Goal: Task Accomplishment & Management: Use online tool/utility

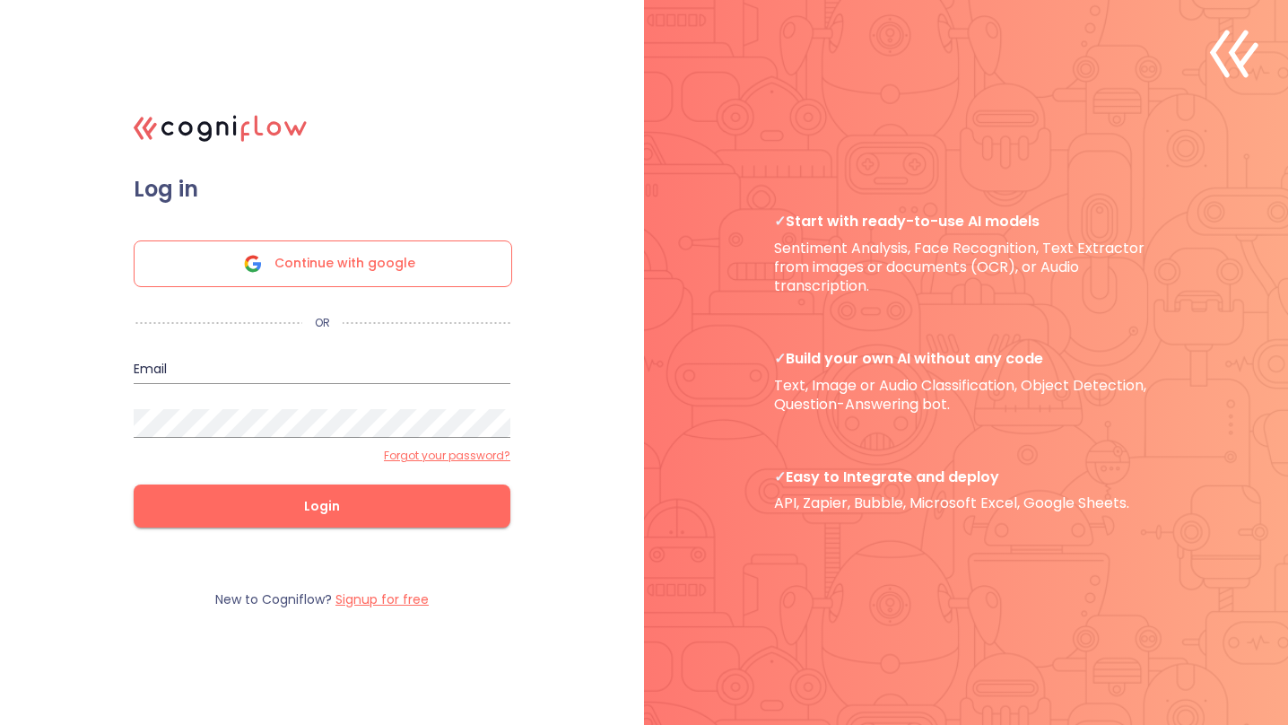
click at [406, 265] on span "Continue with google" at bounding box center [344, 263] width 141 height 45
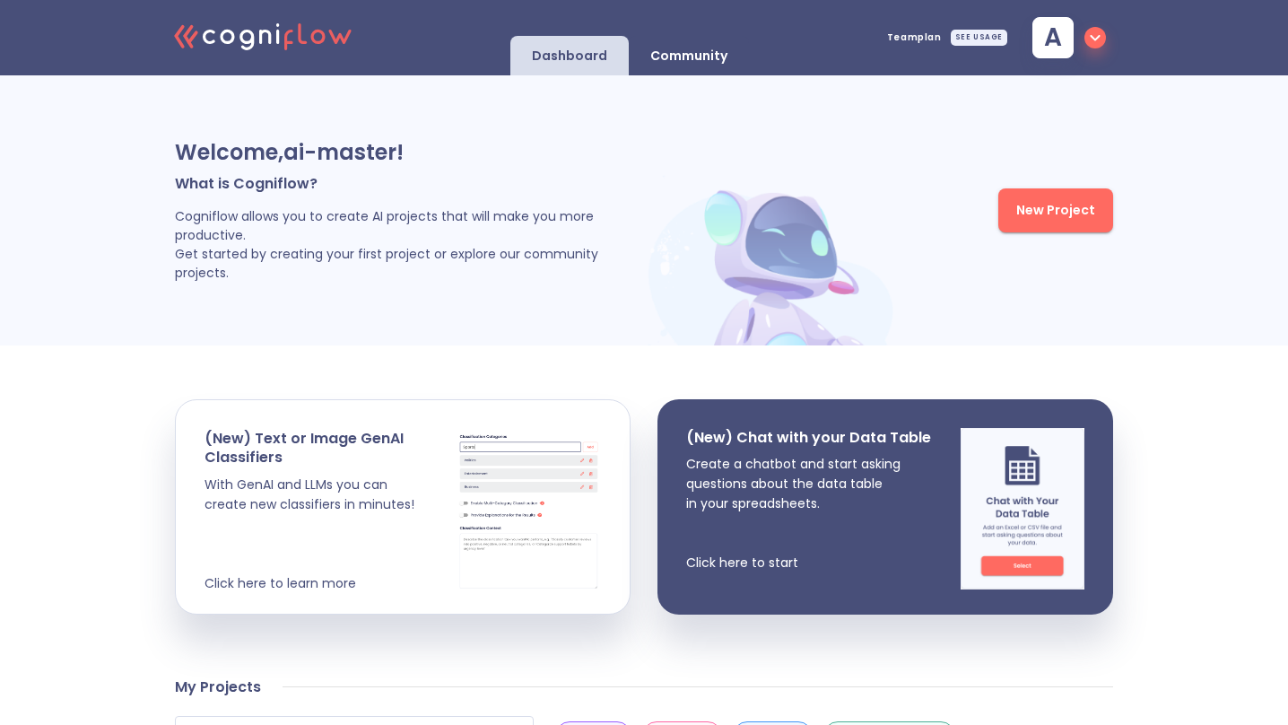
click at [711, 57] on p "Community" at bounding box center [688, 56] width 77 height 17
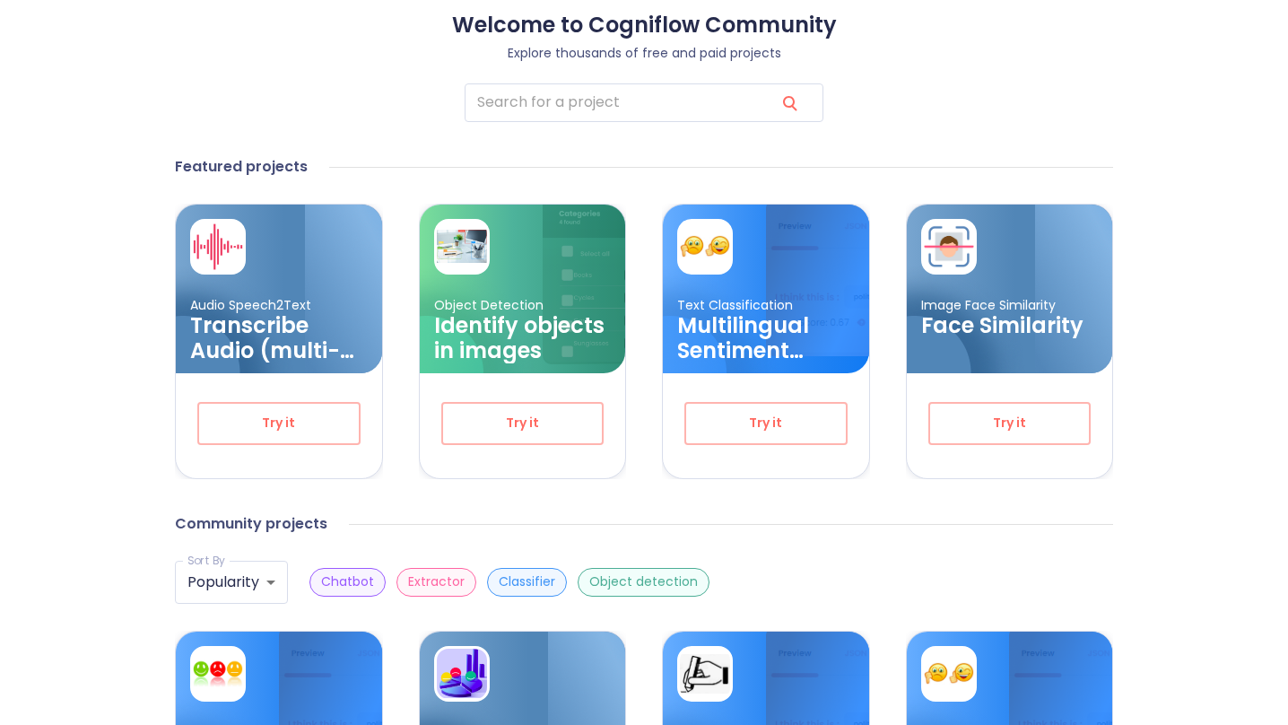
scroll to position [197, 0]
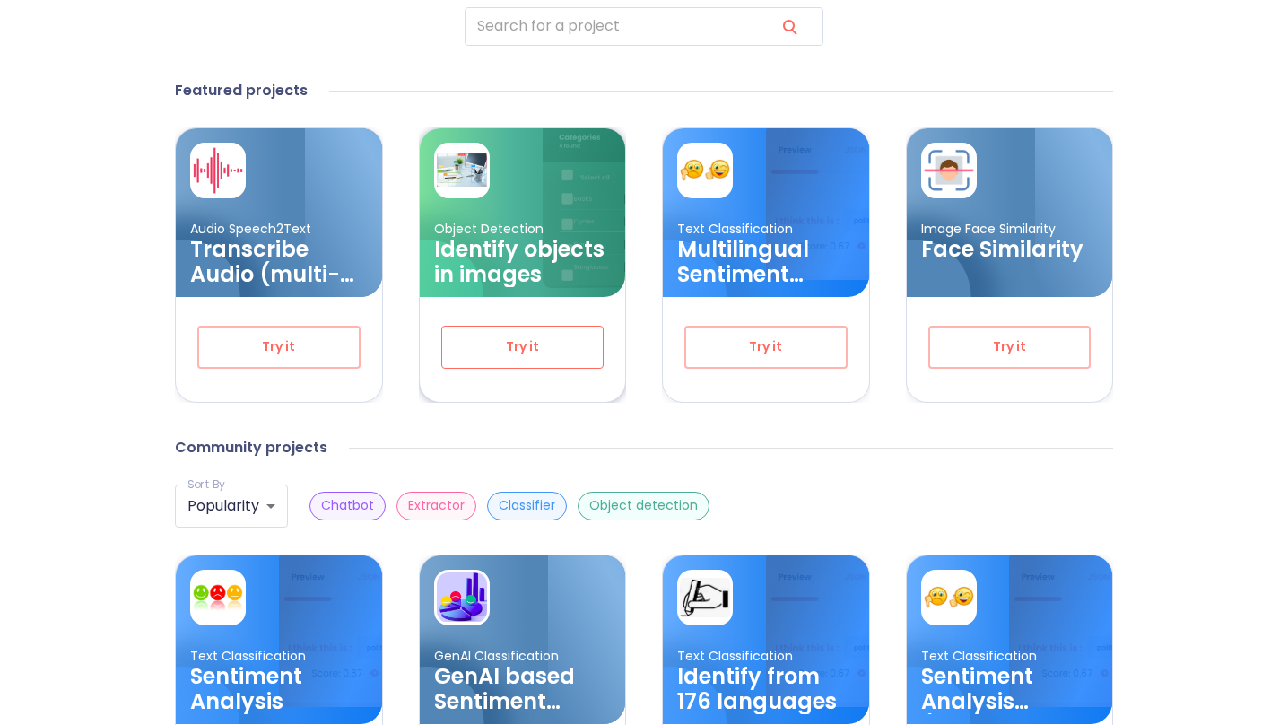
click at [545, 341] on span "Try it" at bounding box center [523, 346] width 104 height 22
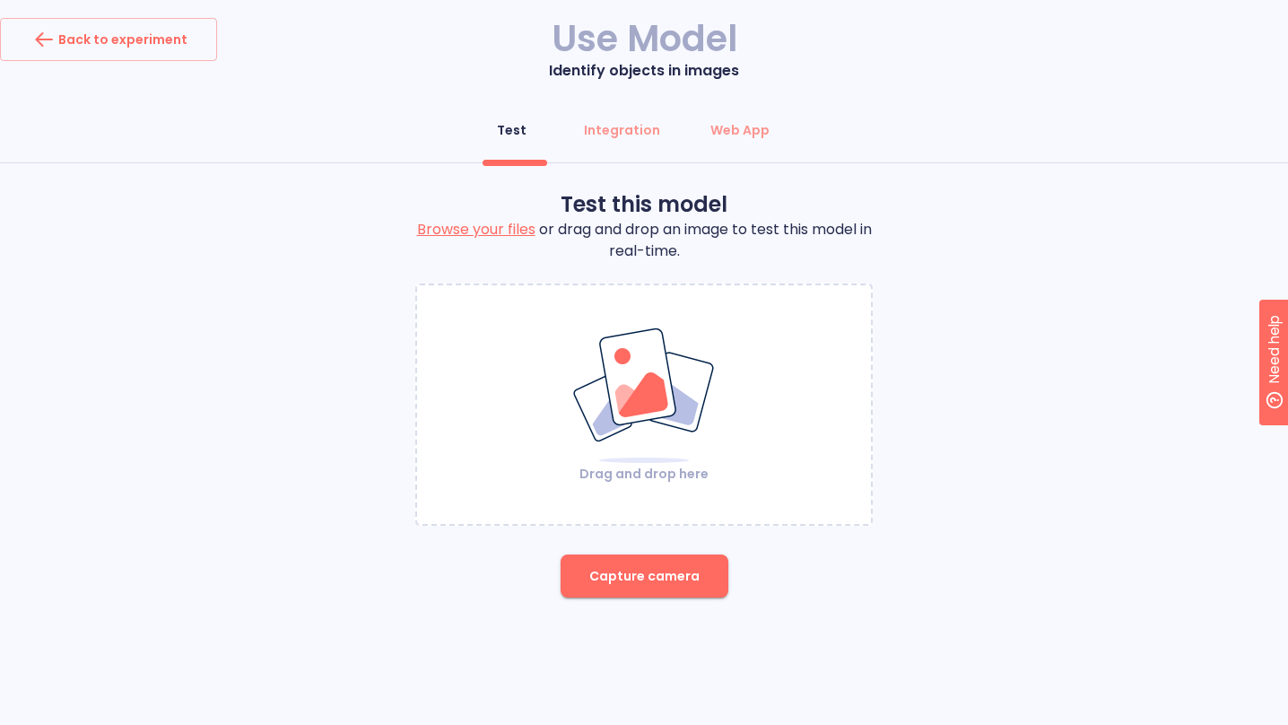
click at [523, 344] on div "Drag and drop here" at bounding box center [644, 405] width 454 height 156
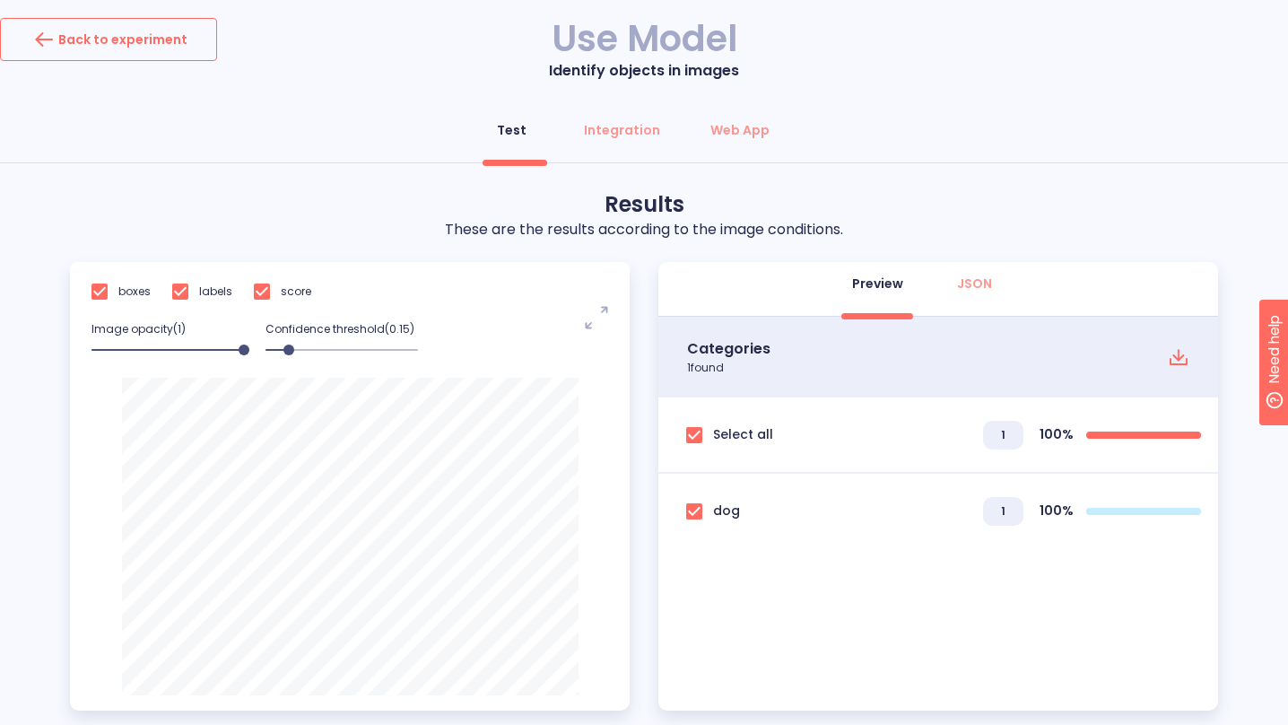
click at [152, 38] on div "Back to experiment" at bounding box center [109, 39] width 158 height 29
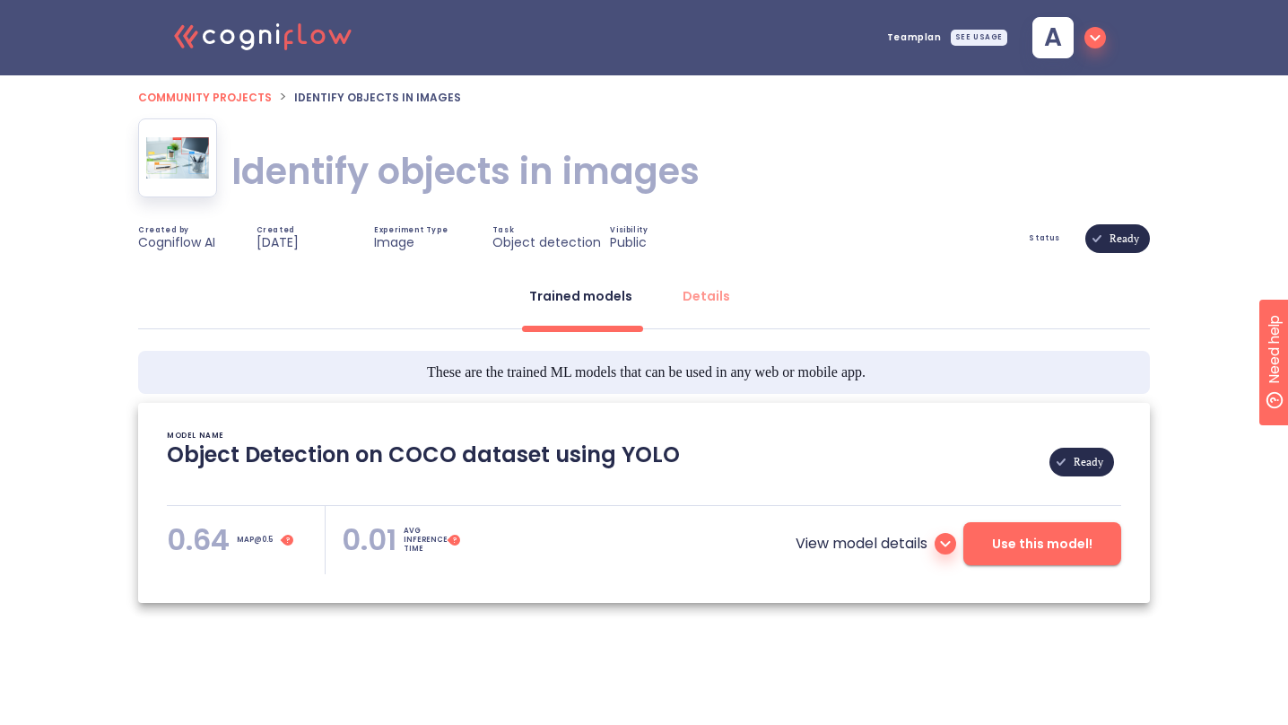
click at [247, 44] on icon ".cls-1{fill:#141624;}.cls-2{fill:#eb5e60;}.cls-3{fill:none;stroke:#eb5e60;strok…" at bounding box center [263, 35] width 197 height 55
